Goal: Task Accomplishment & Management: Manage account settings

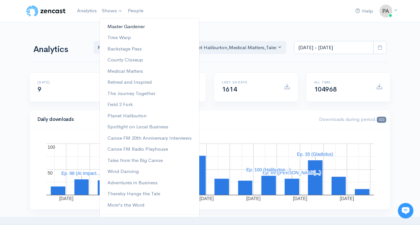
click at [118, 25] on link "Master Gardener" at bounding box center [150, 26] width 100 height 11
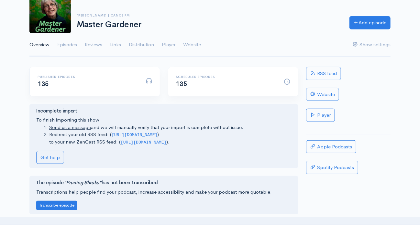
scroll to position [32, 0]
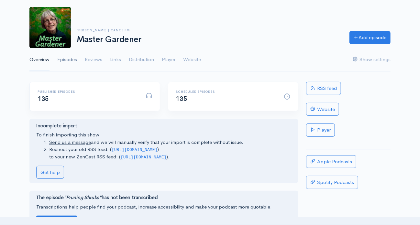
click at [67, 59] on link "Episodes" at bounding box center [67, 59] width 20 height 23
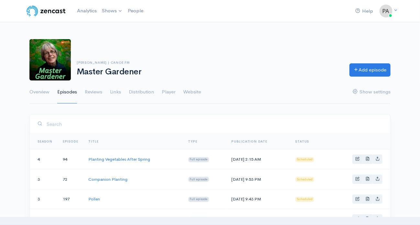
click at [44, 141] on link "Season" at bounding box center [45, 142] width 15 height 4
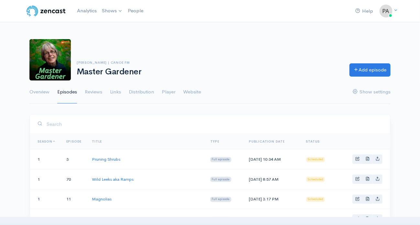
click at [77, 140] on link "Episode" at bounding box center [74, 142] width 16 height 4
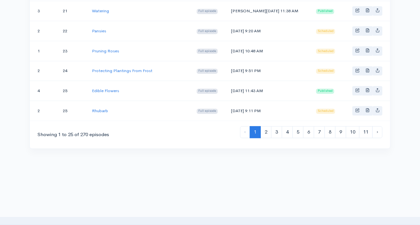
scroll to position [537, 0]
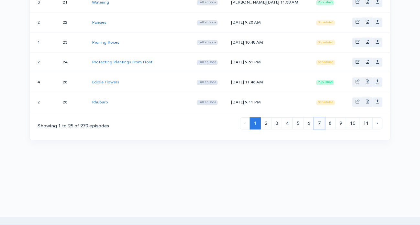
click at [320, 118] on link "7" at bounding box center [319, 124] width 11 height 12
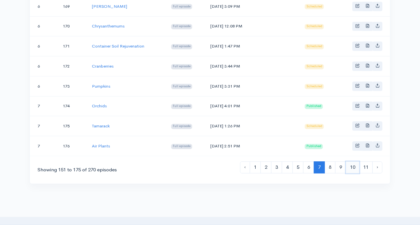
click at [354, 162] on link "10" at bounding box center [353, 168] width 14 height 12
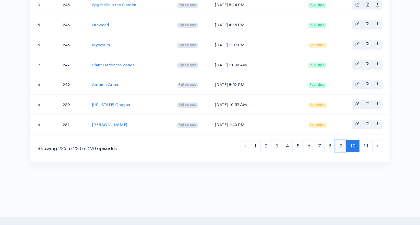
click at [341, 140] on link "9" at bounding box center [340, 146] width 11 height 12
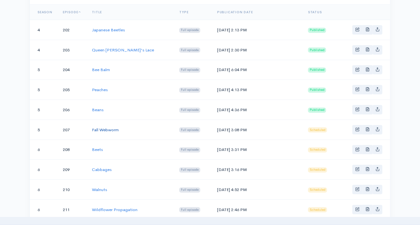
click at [108, 127] on link "Fall Webworm" at bounding box center [105, 130] width 27 height 6
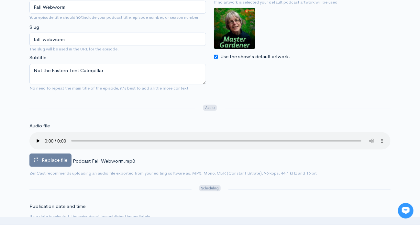
click at [51, 158] on span "Replace file" at bounding box center [55, 160] width 26 height 6
click at [0, 0] on input "Replace file" at bounding box center [0, 0] width 0 height 0
